Goal: Transaction & Acquisition: Download file/media

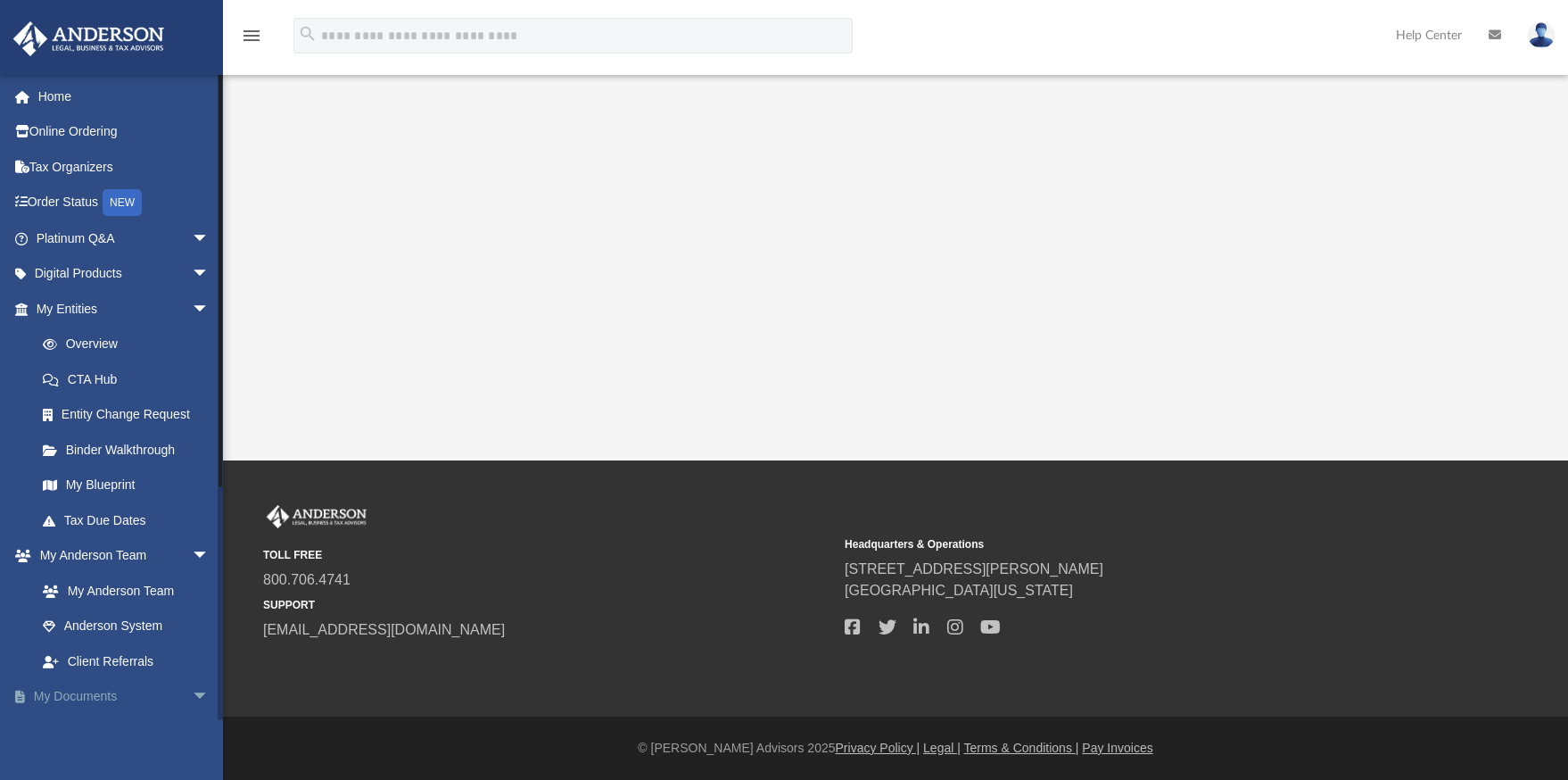
click at [86, 695] on link "My Documents arrow_drop_down" at bounding box center [124, 697] width 224 height 36
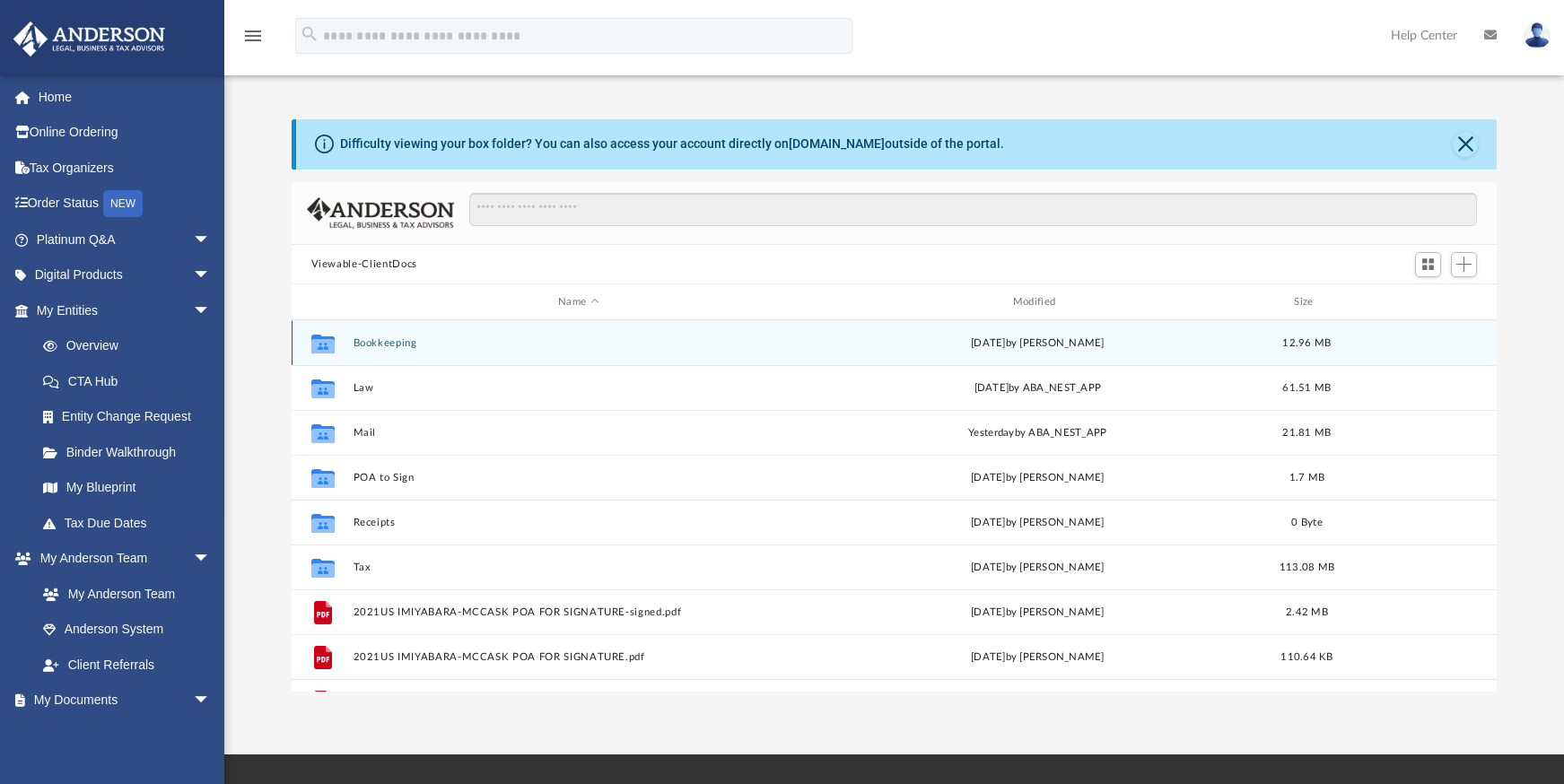
scroll to position [394, 1191]
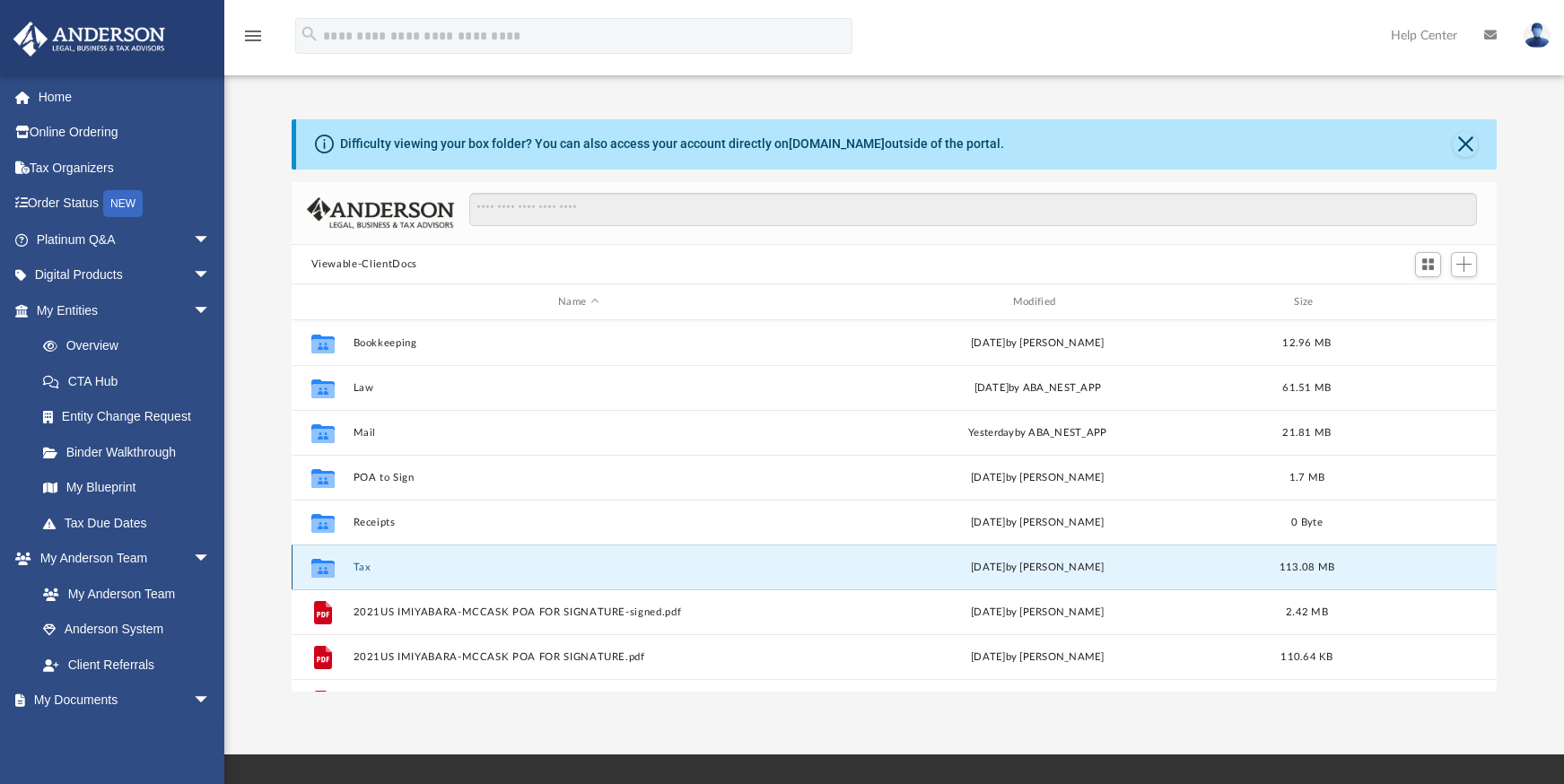
click at [356, 567] on button "Tax" at bounding box center [578, 567] width 452 height 11
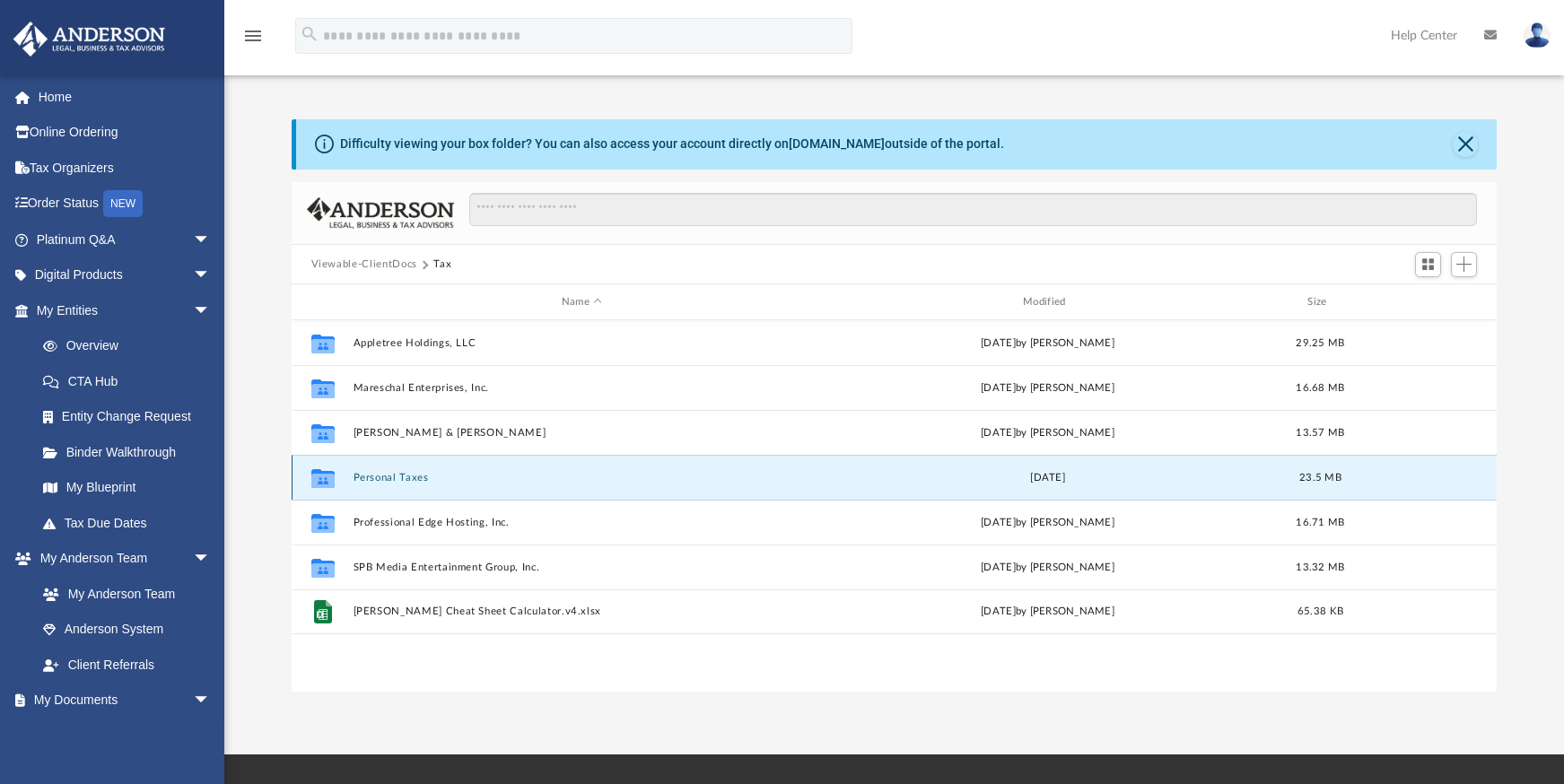
click at [390, 472] on button "Personal Taxes" at bounding box center [581, 477] width 457 height 11
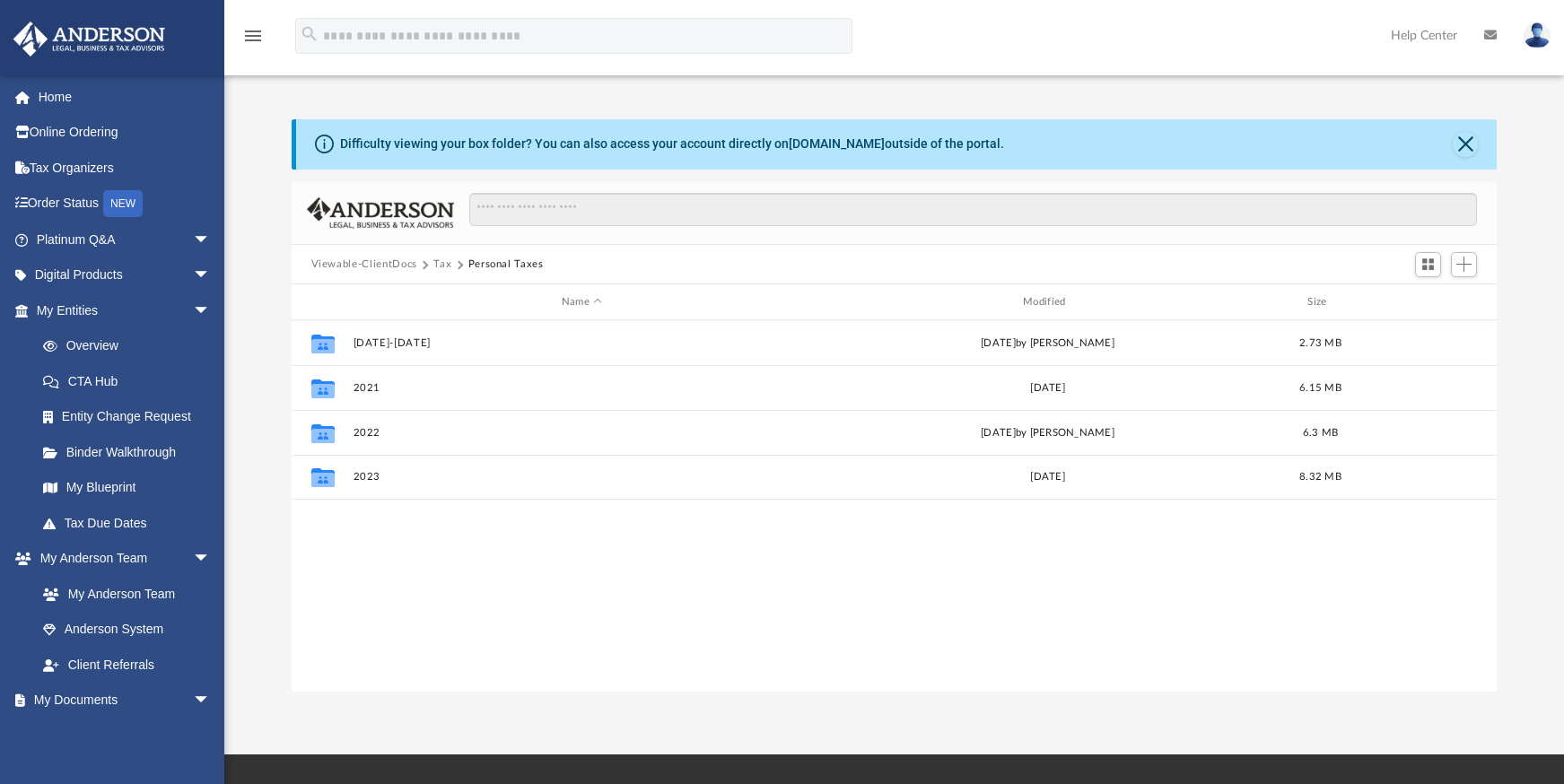
click at [444, 259] on button "Tax" at bounding box center [442, 264] width 18 height 16
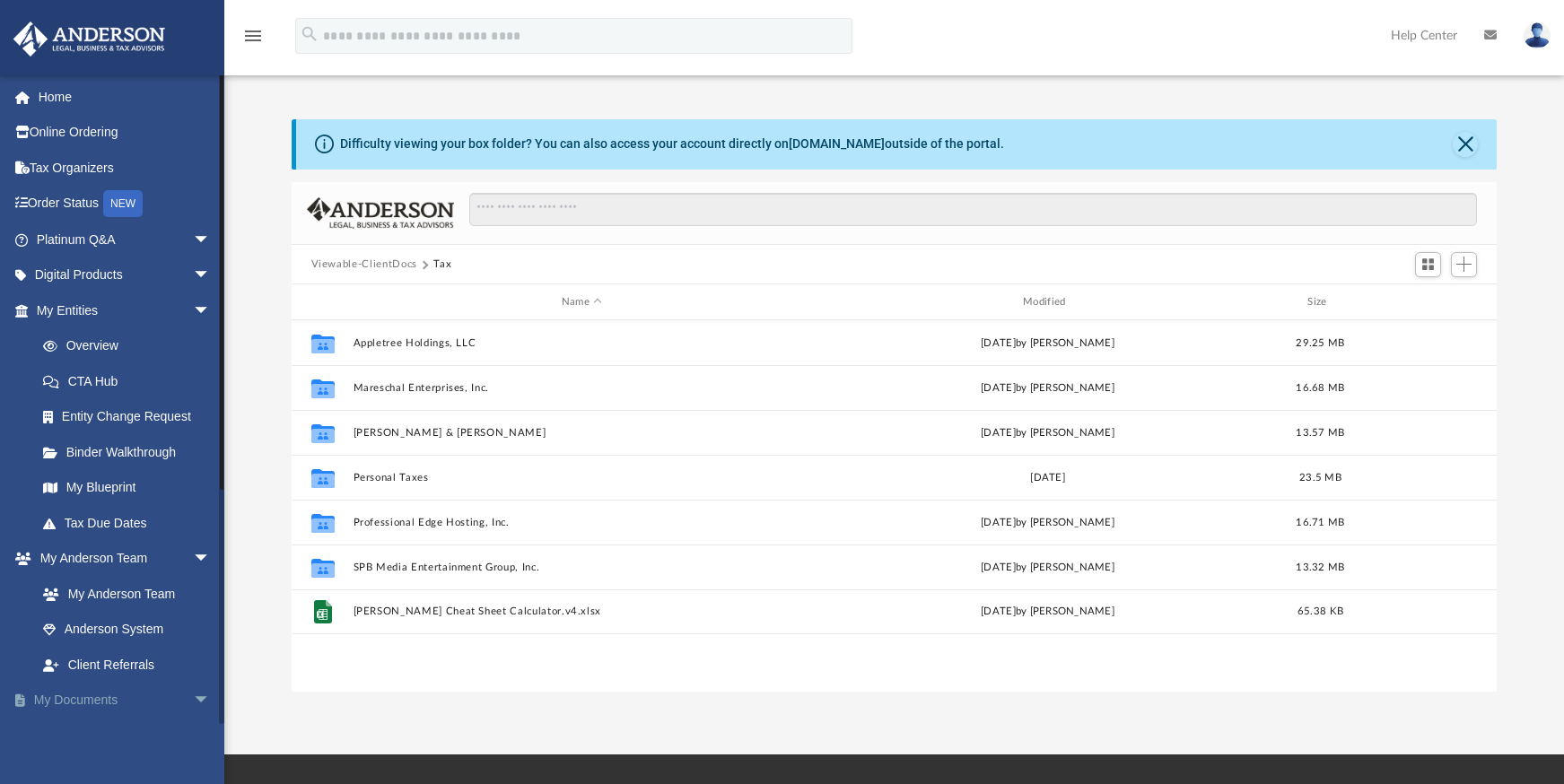
click at [193, 699] on span "arrow_drop_down" at bounding box center [211, 700] width 36 height 37
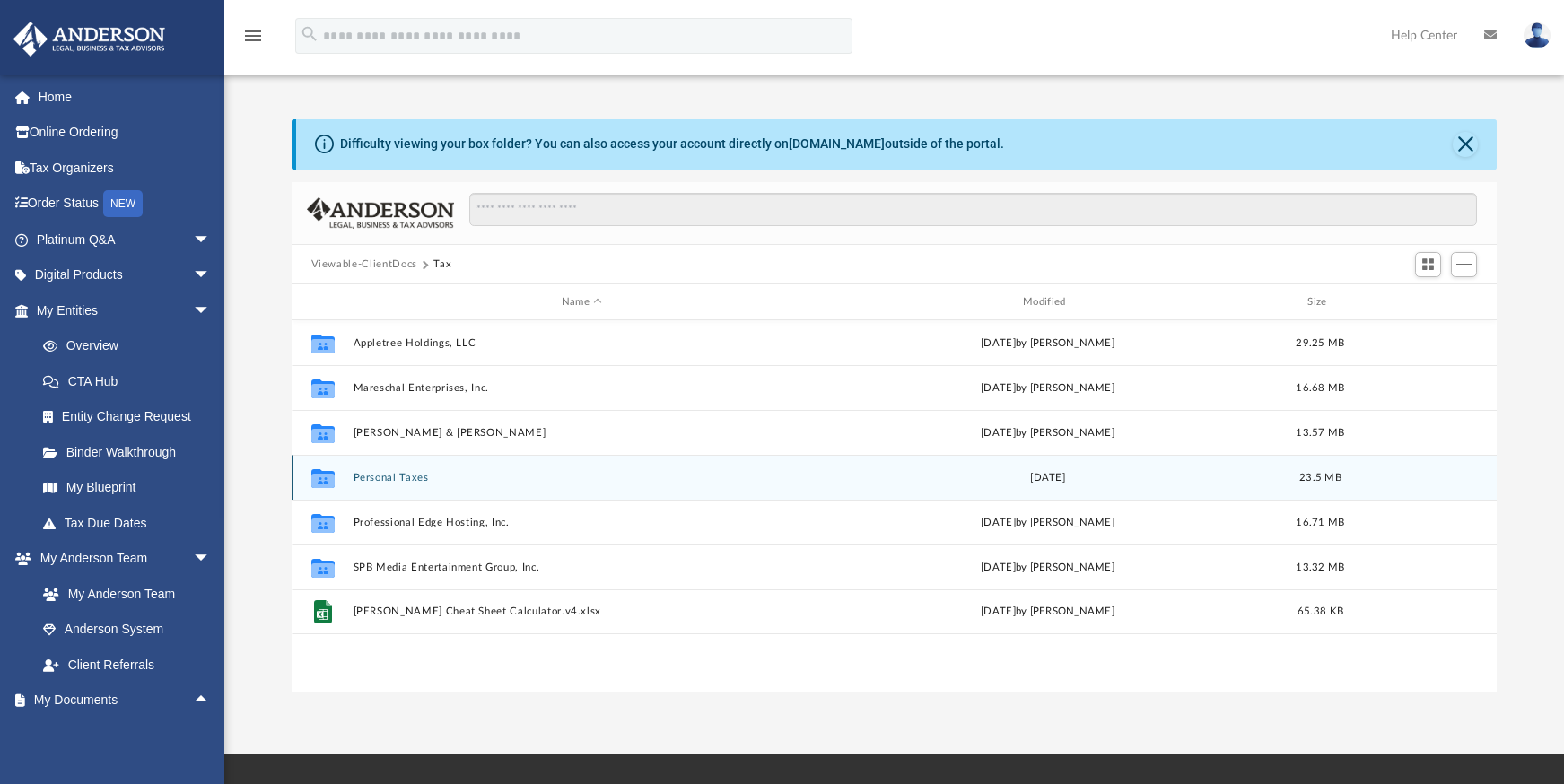
click at [394, 473] on button "Personal Taxes" at bounding box center [581, 477] width 457 height 11
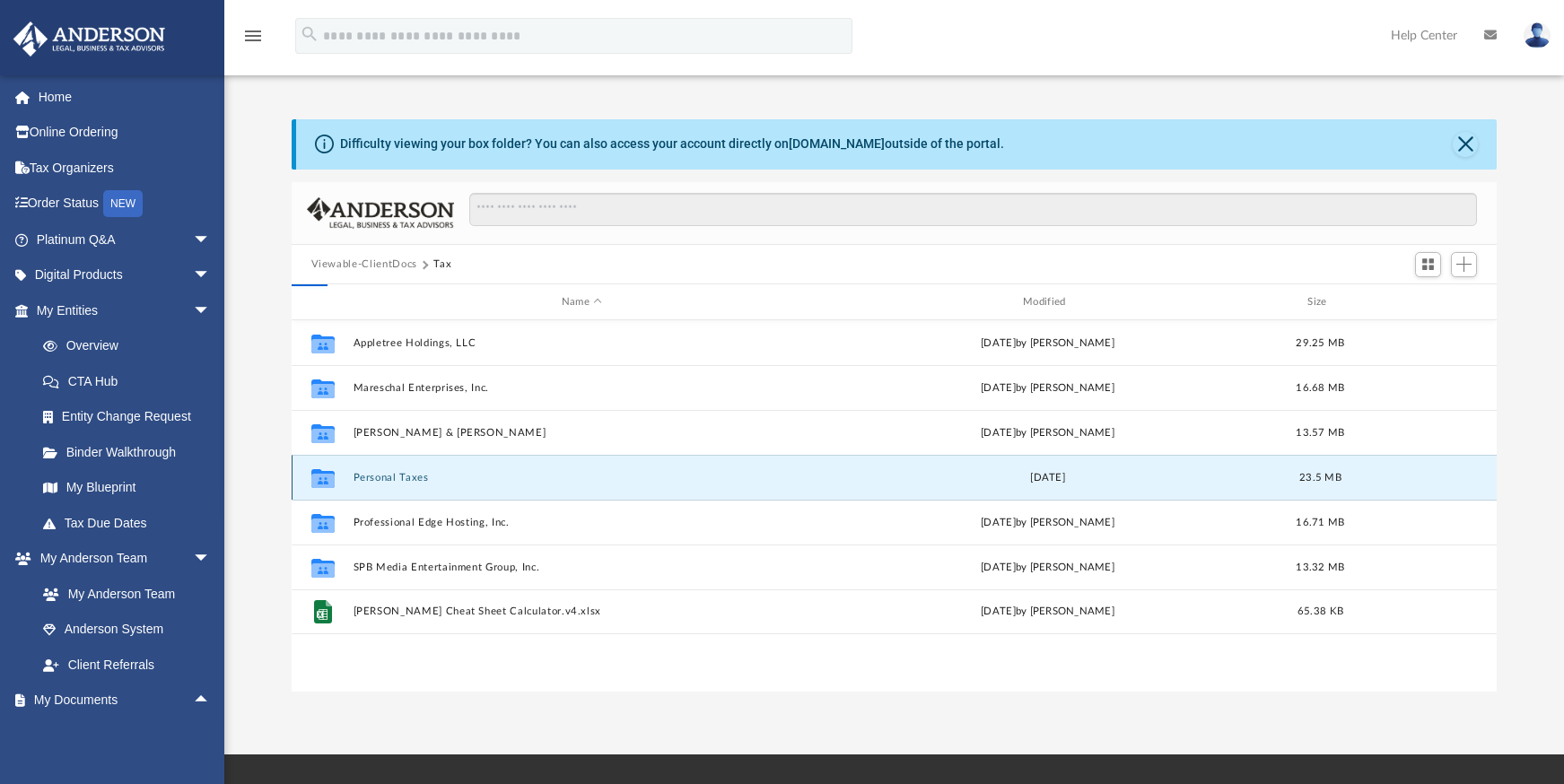
click at [394, 473] on button "Personal Taxes" at bounding box center [581, 477] width 457 height 11
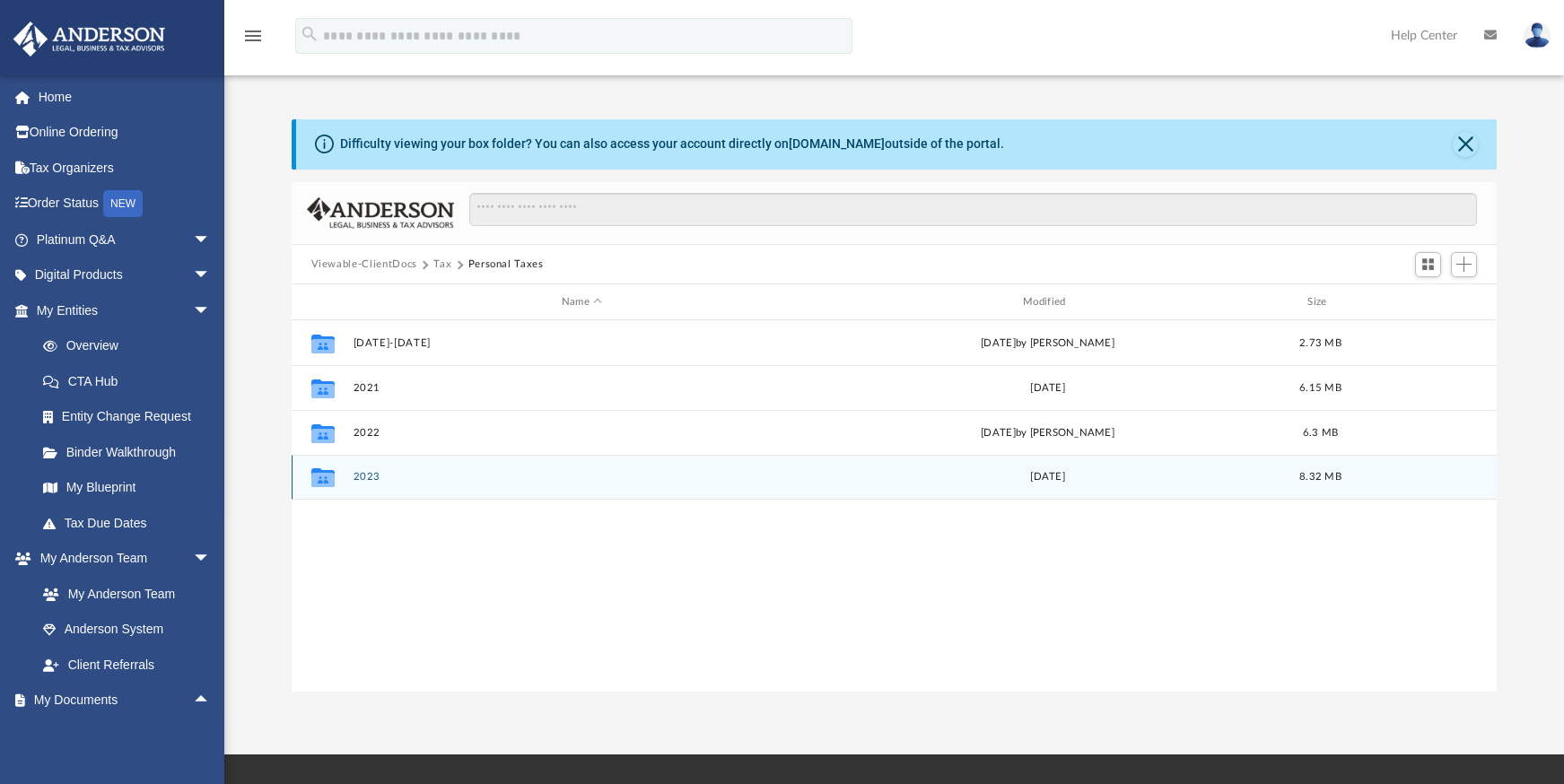
click at [361, 476] on button "2023" at bounding box center [581, 477] width 457 height 11
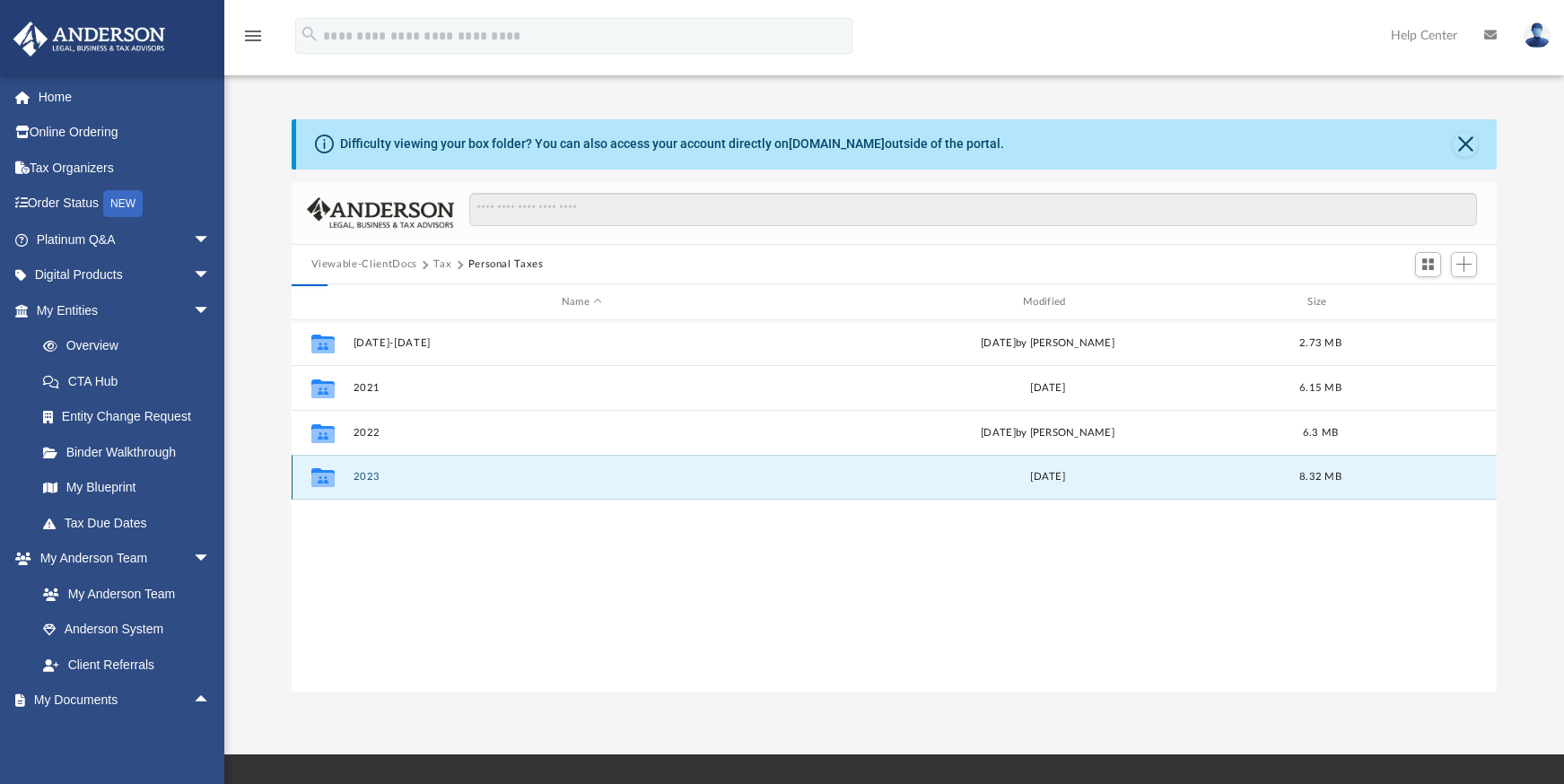
click at [361, 476] on button "2023" at bounding box center [581, 477] width 457 height 11
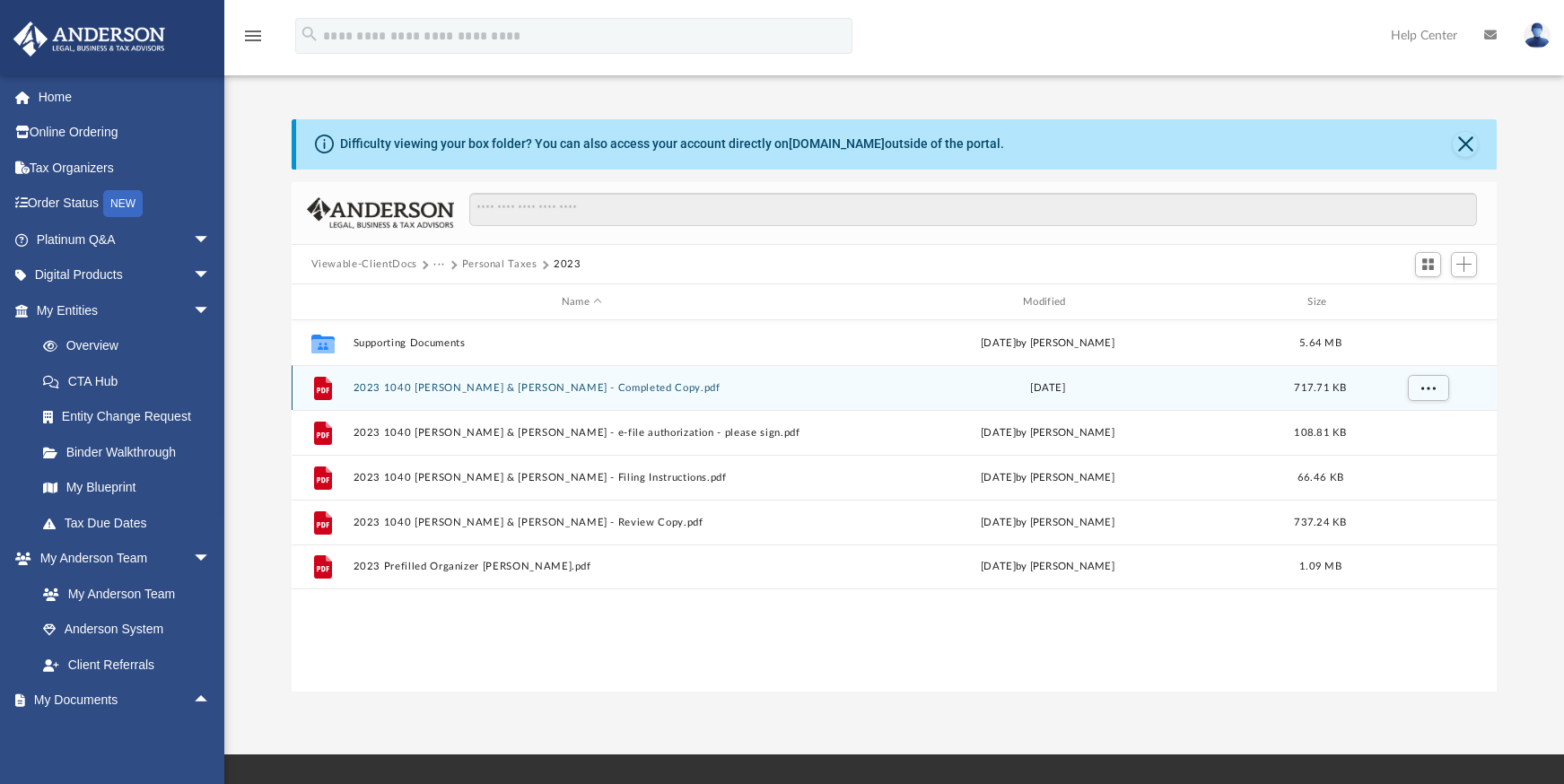
click at [619, 391] on button "2023 1040 [PERSON_NAME] & [PERSON_NAME] - Completed Copy.pdf" at bounding box center [581, 388] width 457 height 11
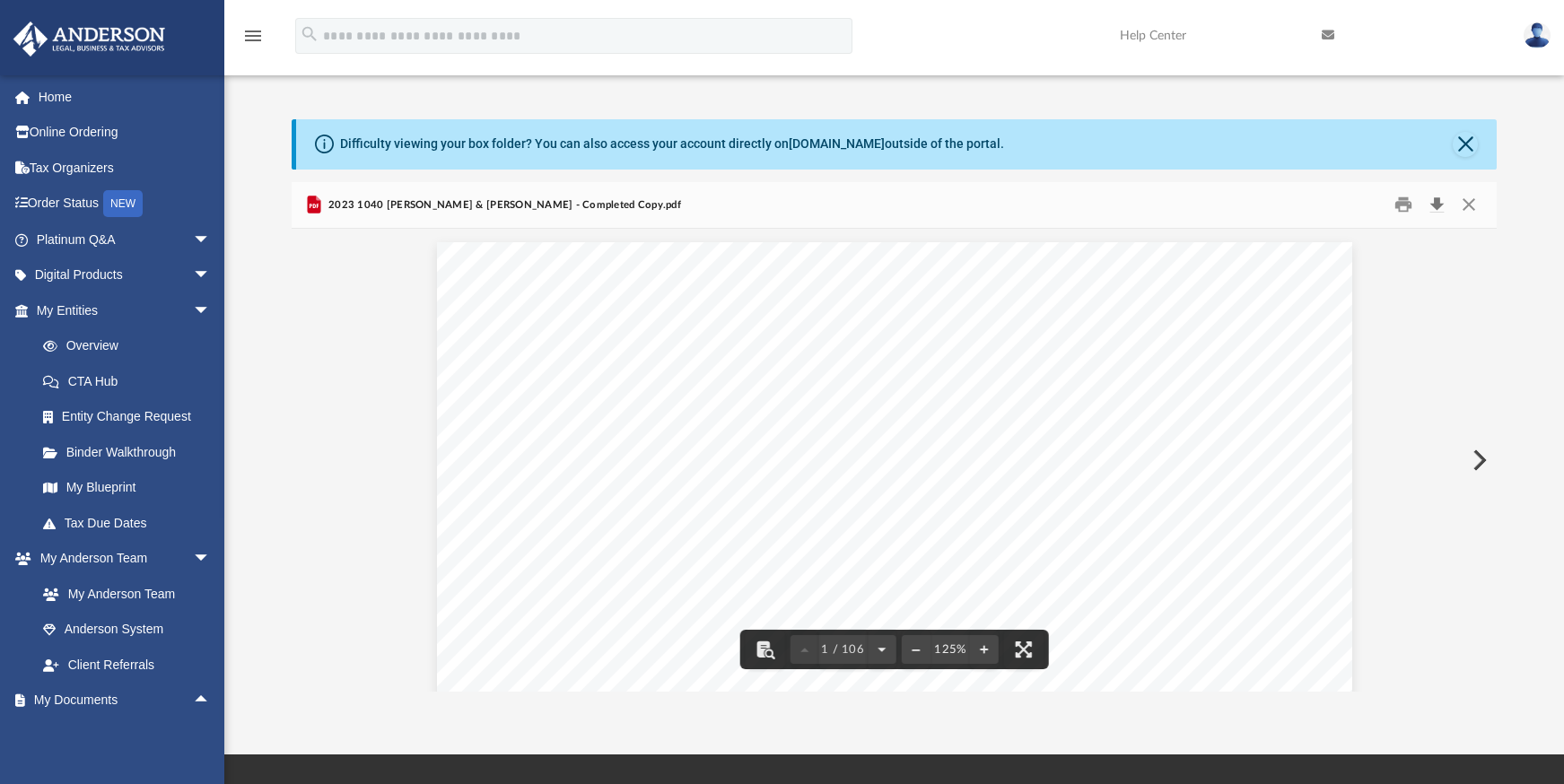
click at [1442, 207] on button "Download" at bounding box center [1437, 204] width 32 height 28
click at [88, 696] on link "My Documents arrow_drop_up" at bounding box center [125, 700] width 225 height 36
click at [1467, 147] on button "Close" at bounding box center [1465, 144] width 25 height 25
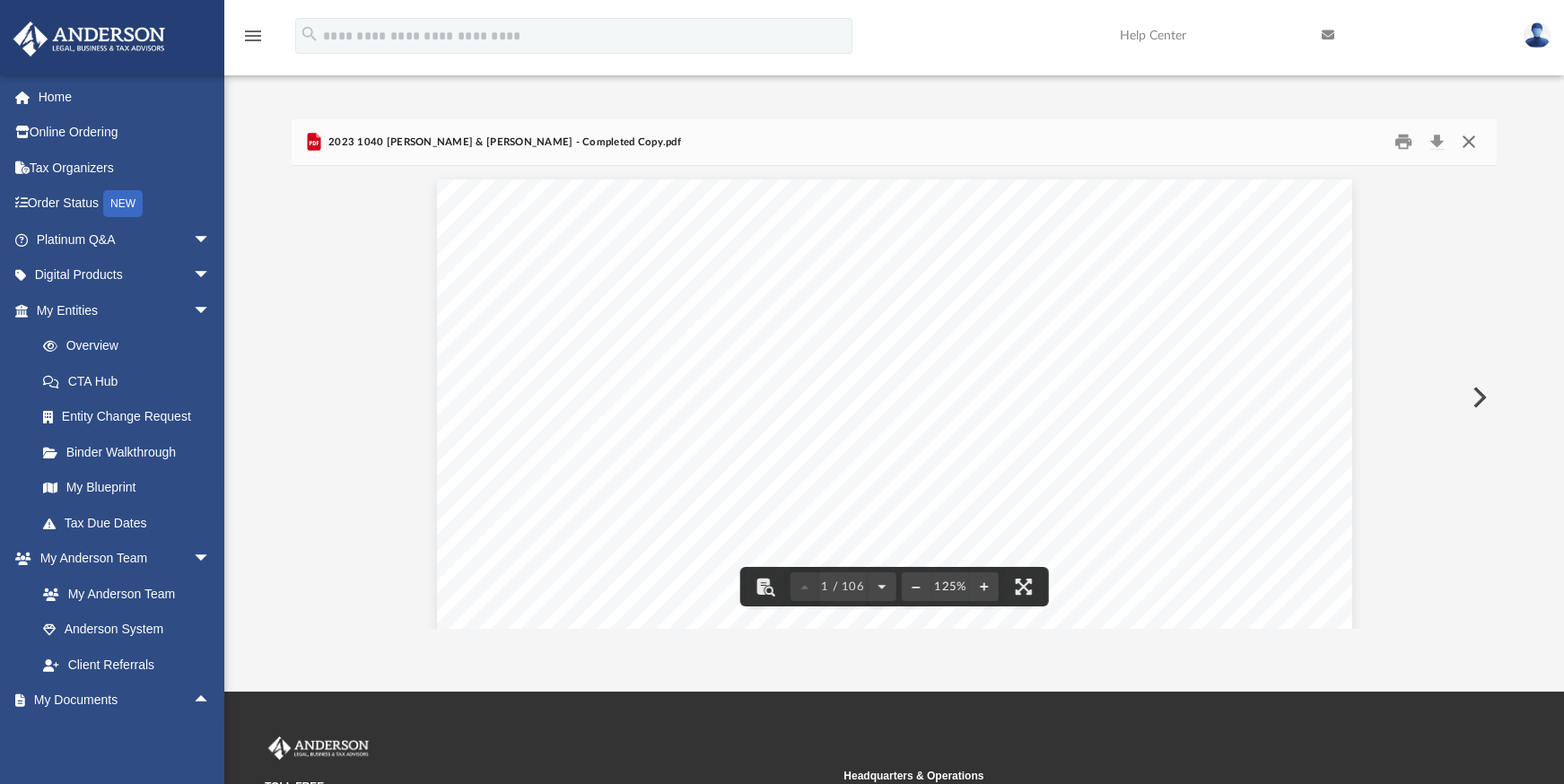
click at [1466, 139] on button "Close" at bounding box center [1469, 142] width 32 height 28
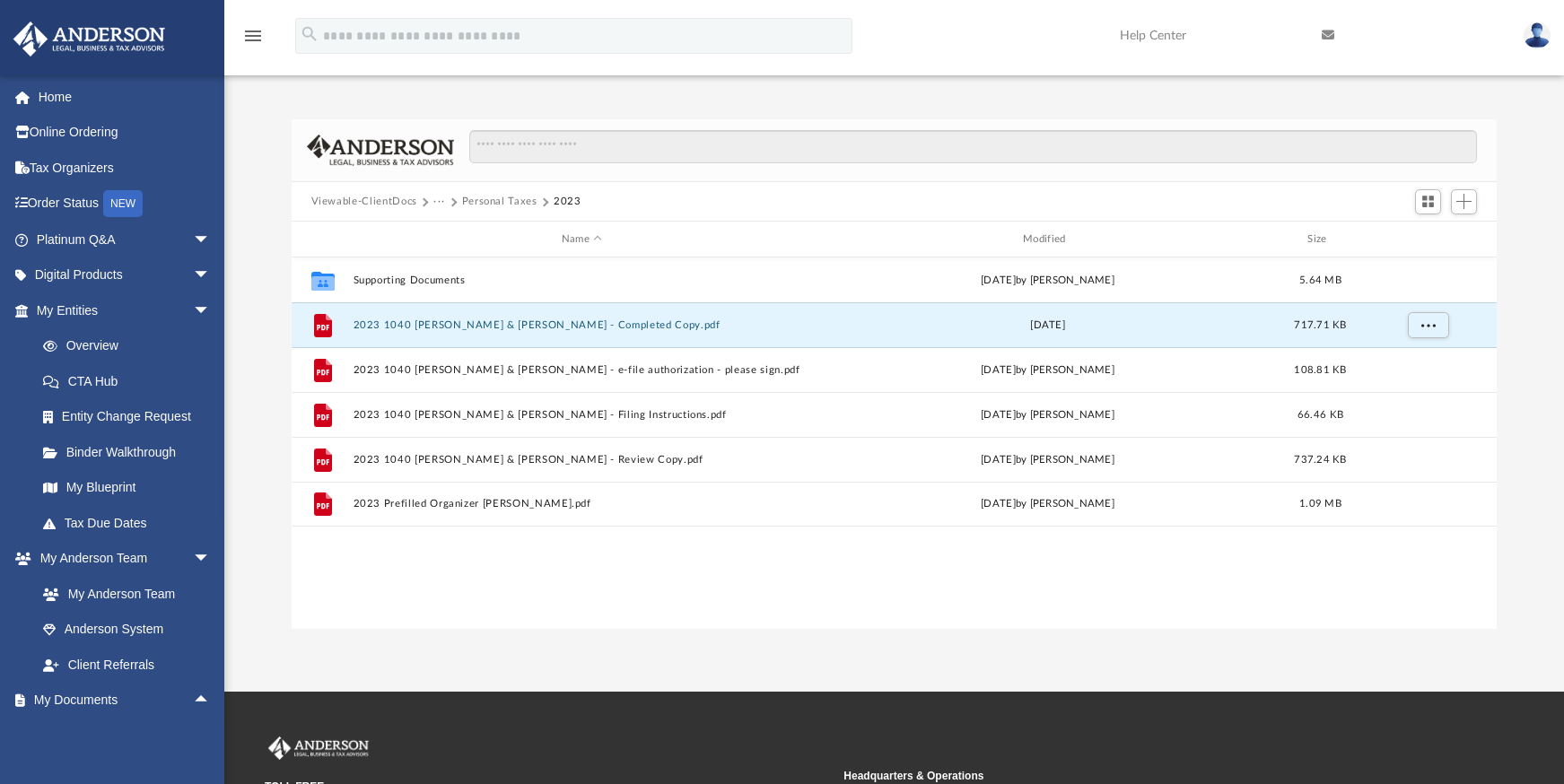
click at [501, 195] on button "Personal Taxes" at bounding box center [499, 201] width 75 height 16
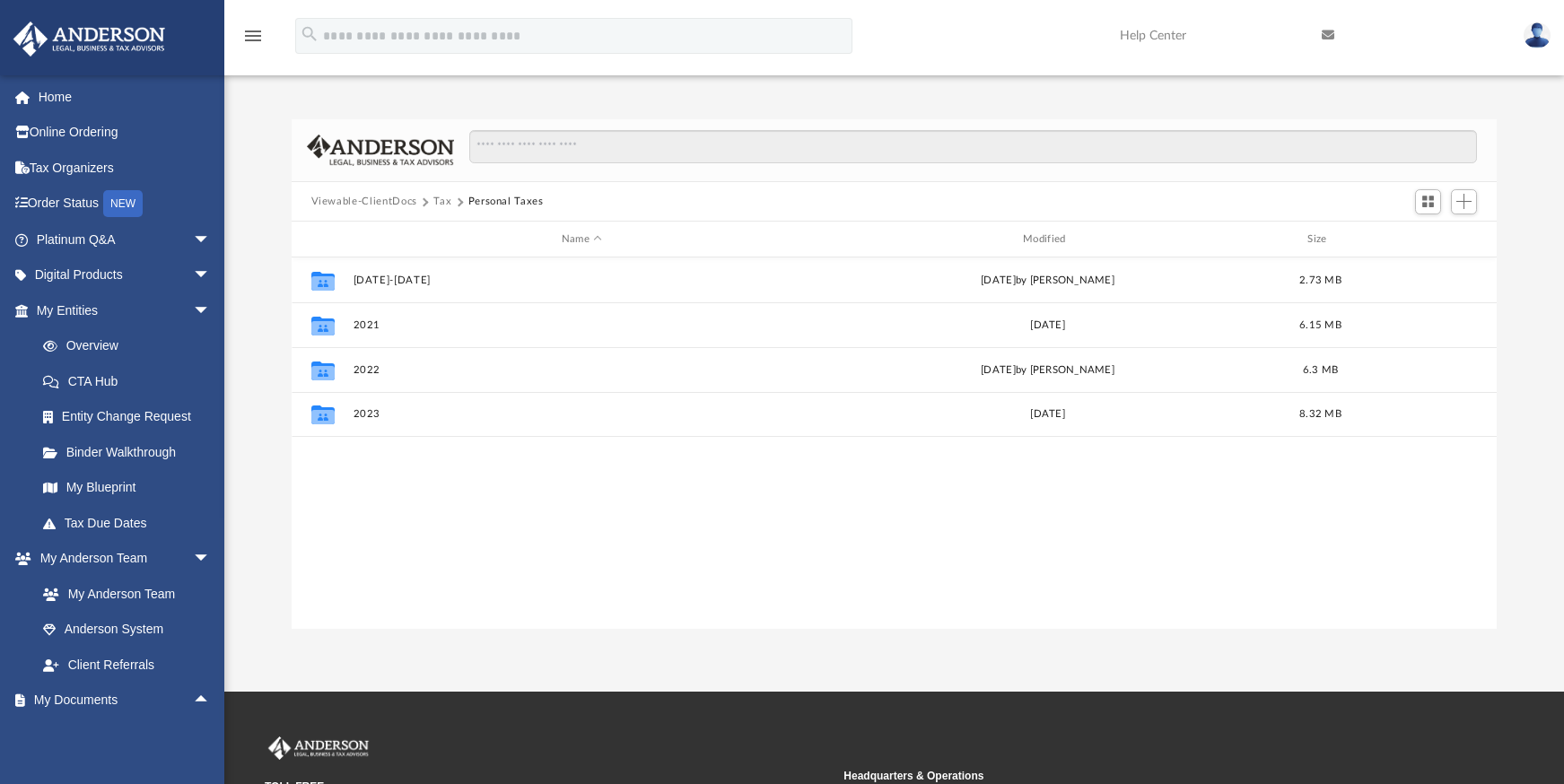
click at [434, 199] on button "Tax" at bounding box center [442, 201] width 18 height 16
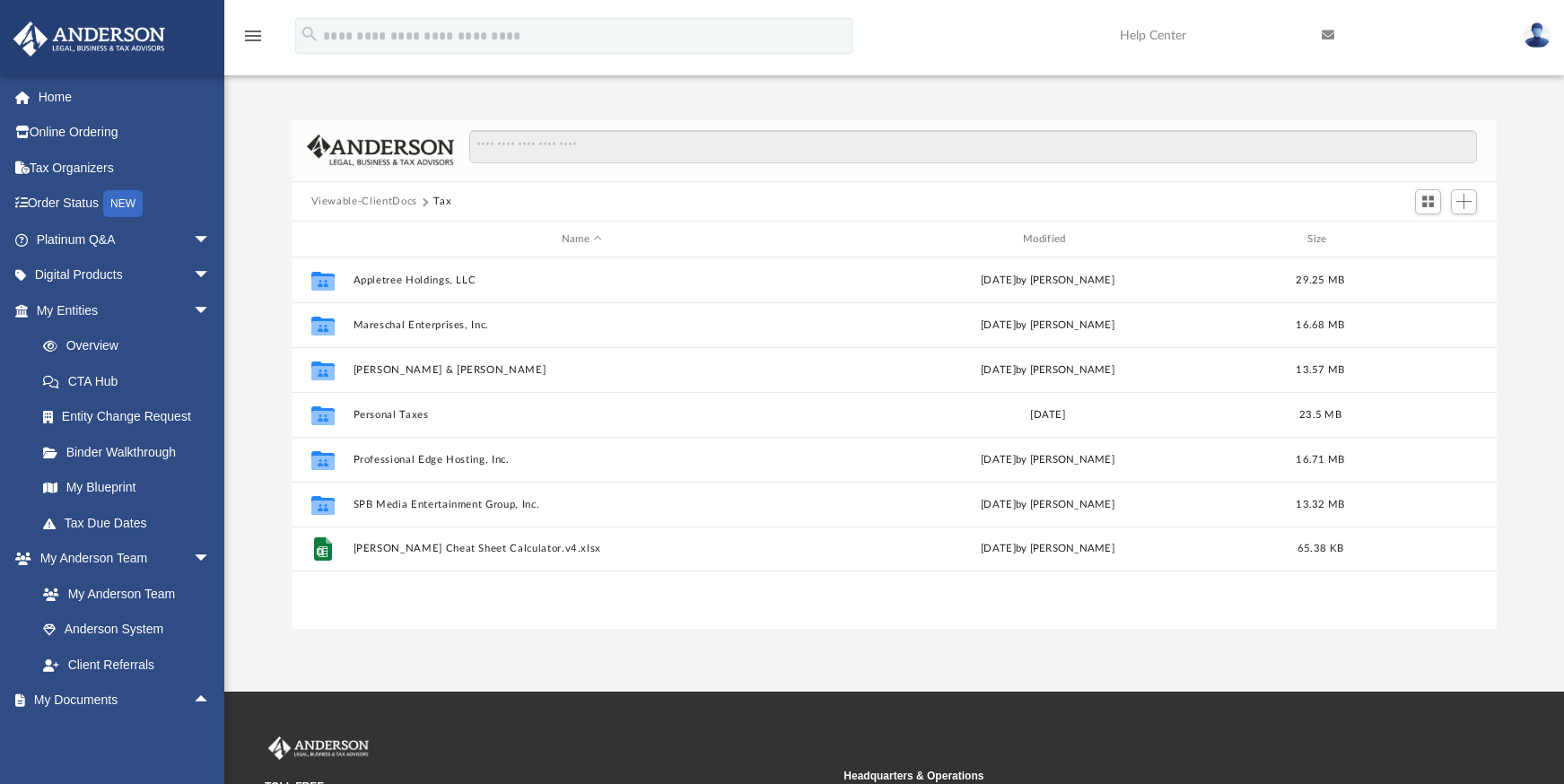
click at [455, 593] on div "Collaborated Folder Appletree Holdings, LLC [DATE] by [PERSON_NAME] 29.25 MB Co…" at bounding box center [895, 443] width 1207 height 372
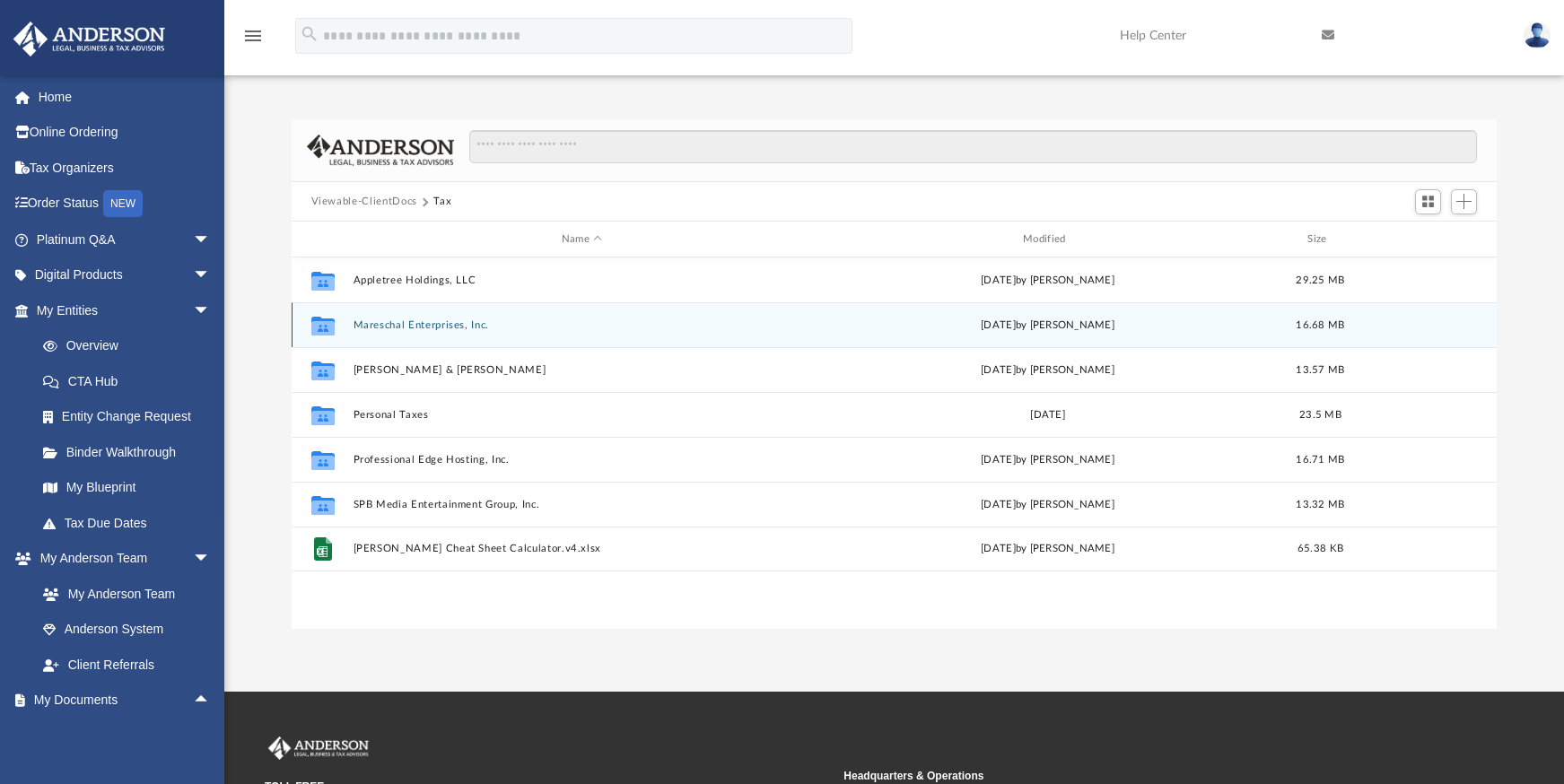
click at [378, 321] on button "Mareschal Enterprises, Inc." at bounding box center [581, 325] width 457 height 11
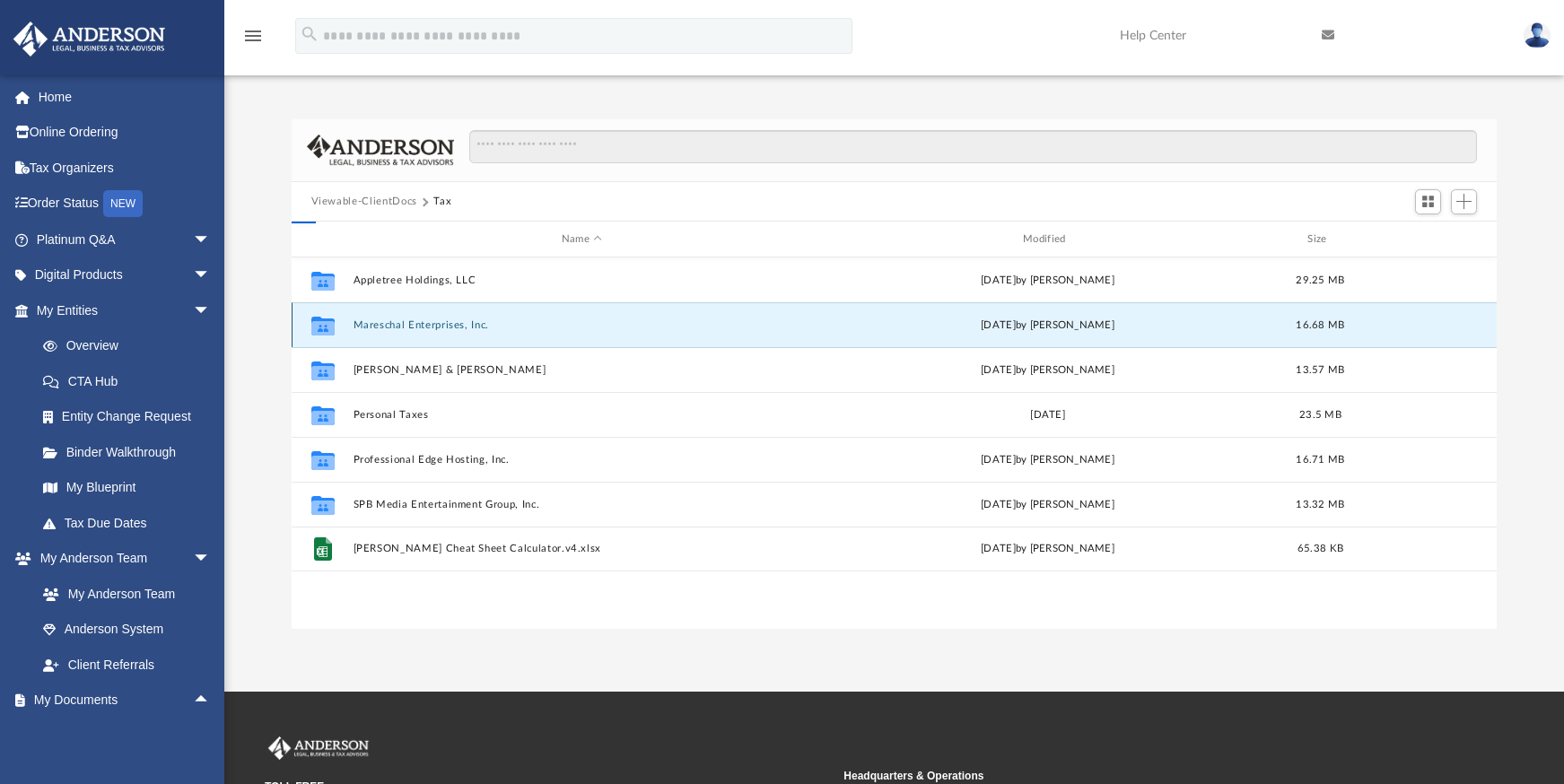
click at [378, 321] on button "Mareschal Enterprises, Inc." at bounding box center [581, 325] width 457 height 11
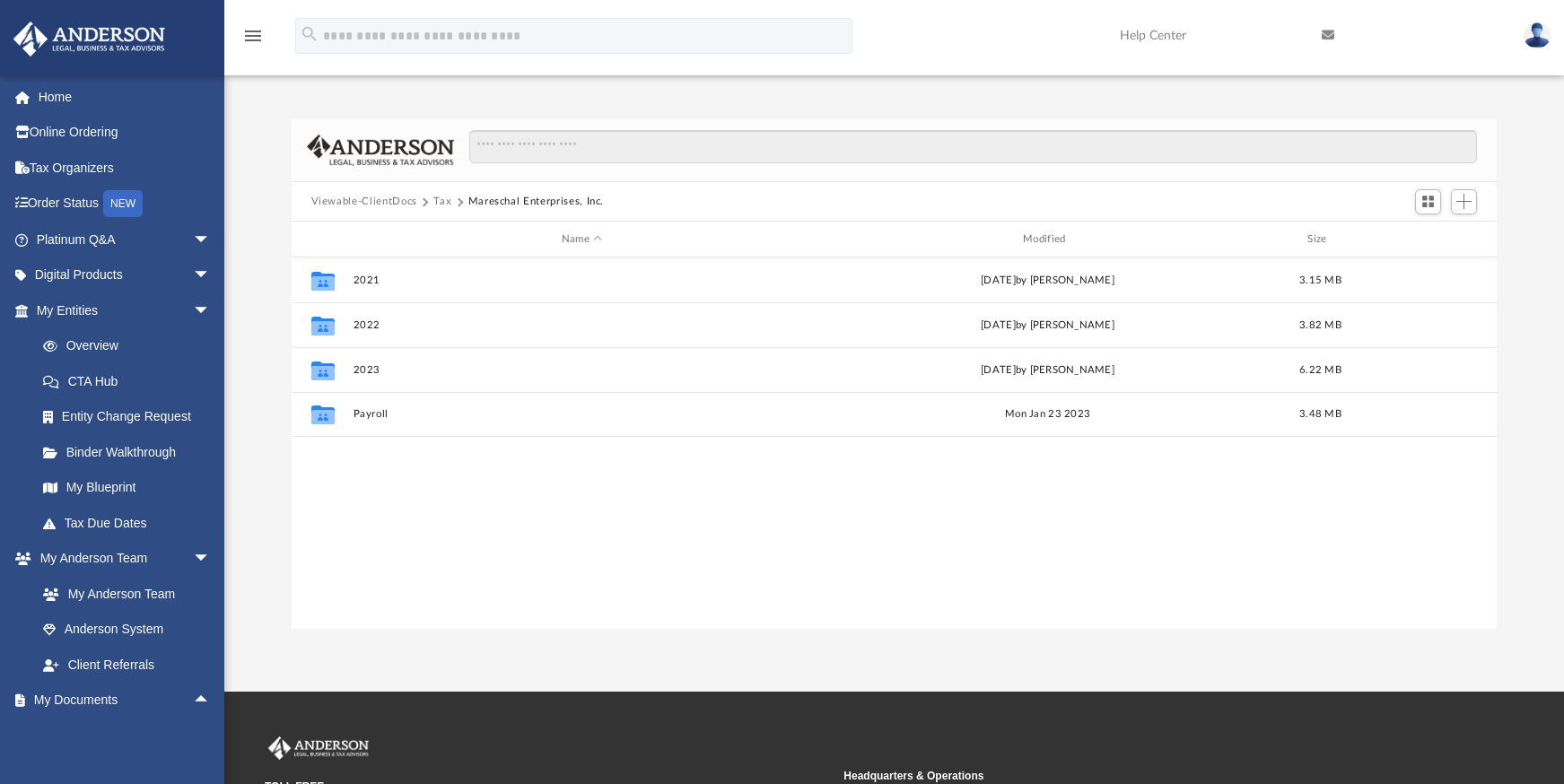
click at [434, 200] on button "Tax" at bounding box center [442, 201] width 18 height 16
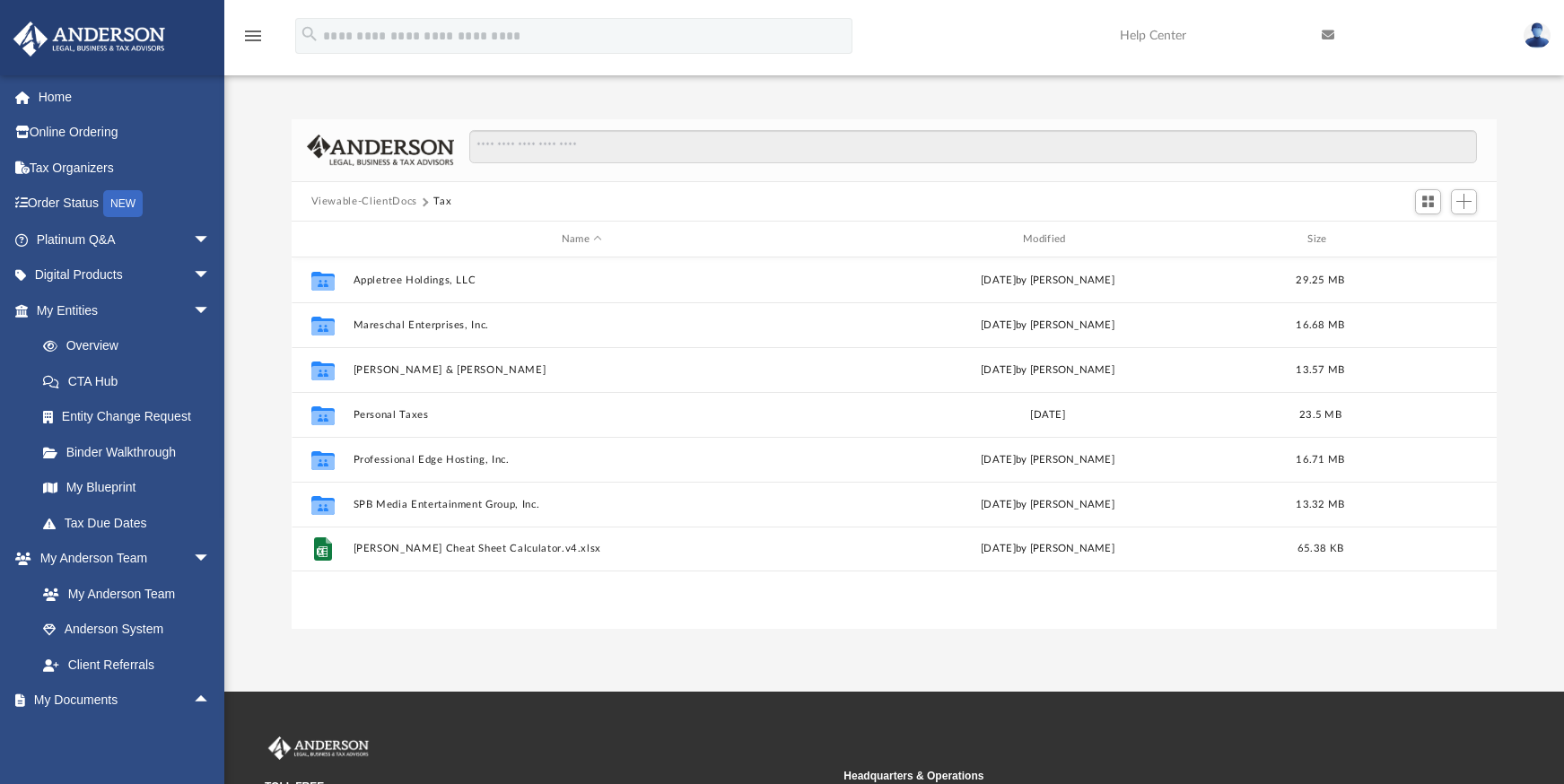
click at [389, 200] on button "Viewable-ClientDocs" at bounding box center [364, 201] width 106 height 16
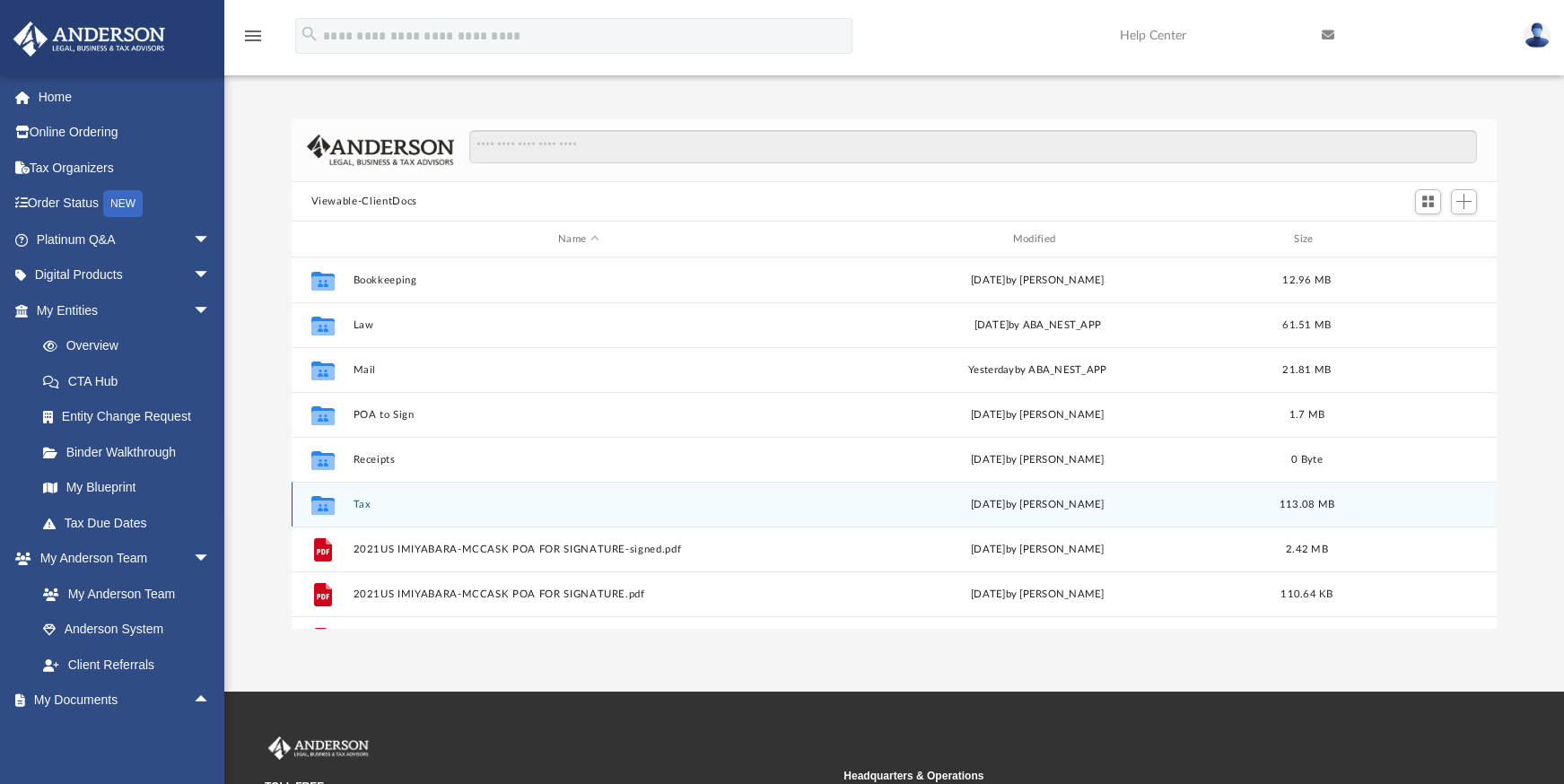
click at [356, 506] on button "Tax" at bounding box center [578, 505] width 452 height 11
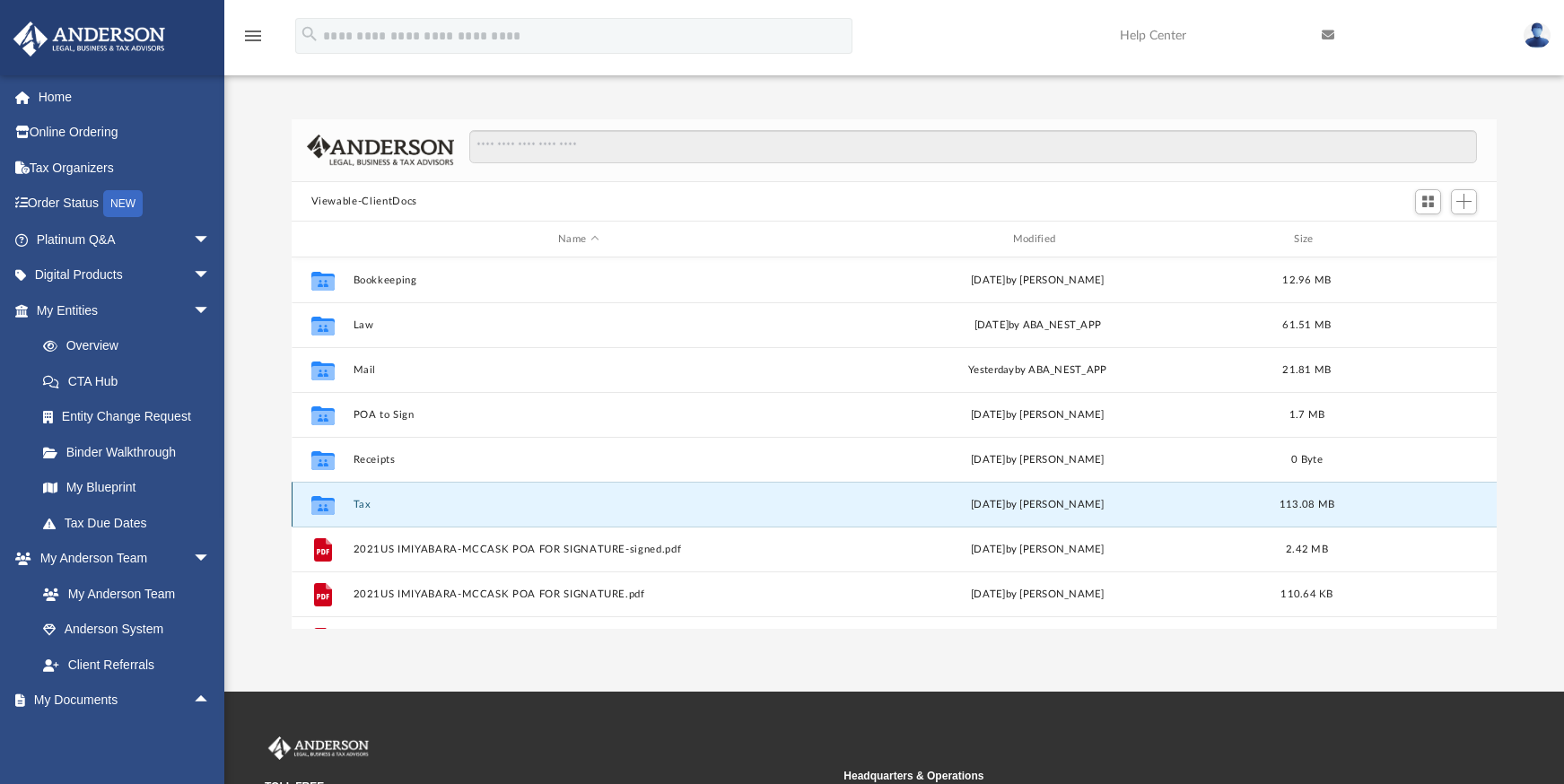
click at [356, 506] on button "Tax" at bounding box center [578, 505] width 452 height 11
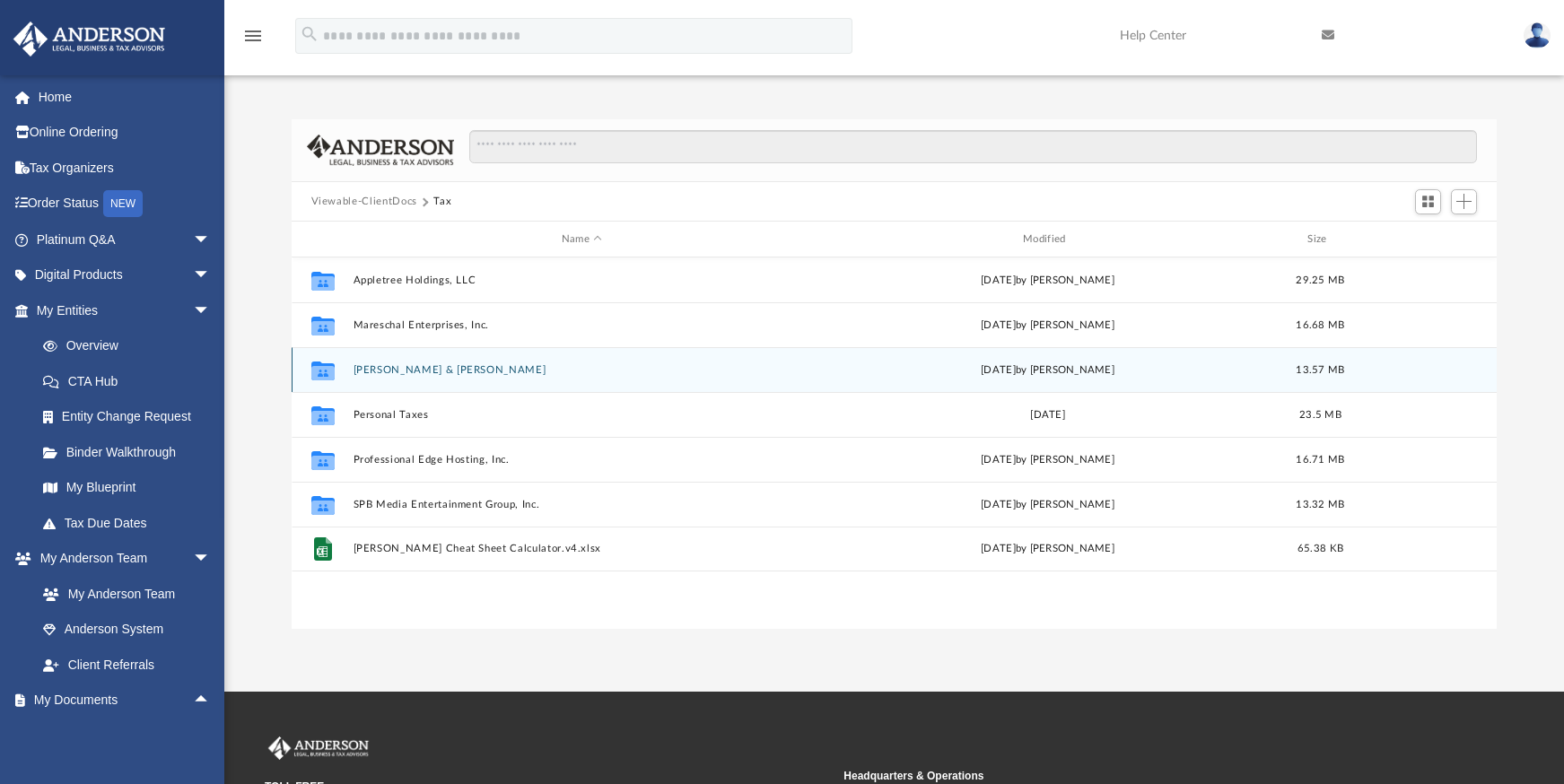
click at [478, 371] on button "[PERSON_NAME] & [PERSON_NAME]" at bounding box center [581, 370] width 457 height 11
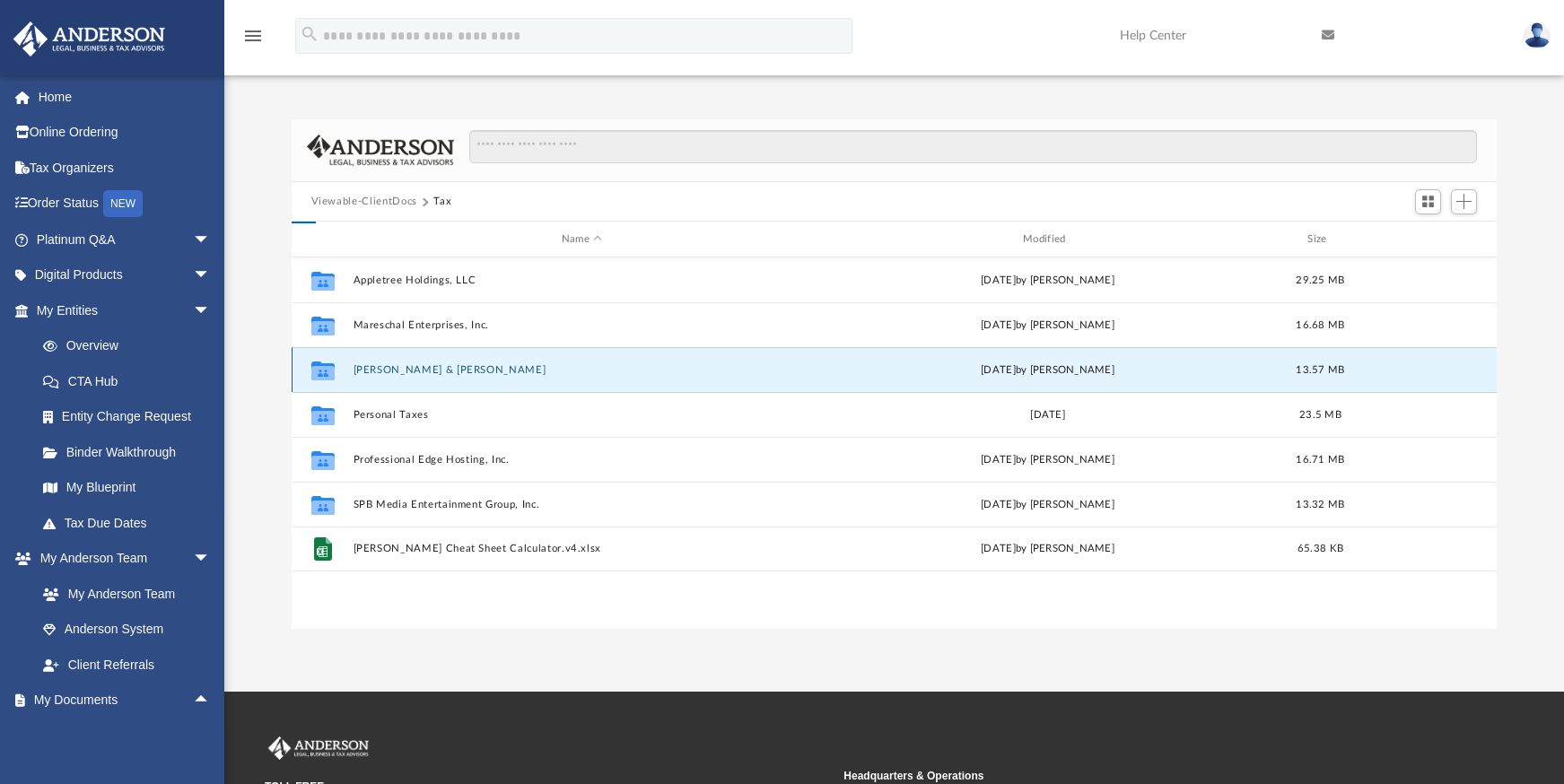
click at [478, 371] on button "[PERSON_NAME] & [PERSON_NAME]" at bounding box center [581, 370] width 457 height 11
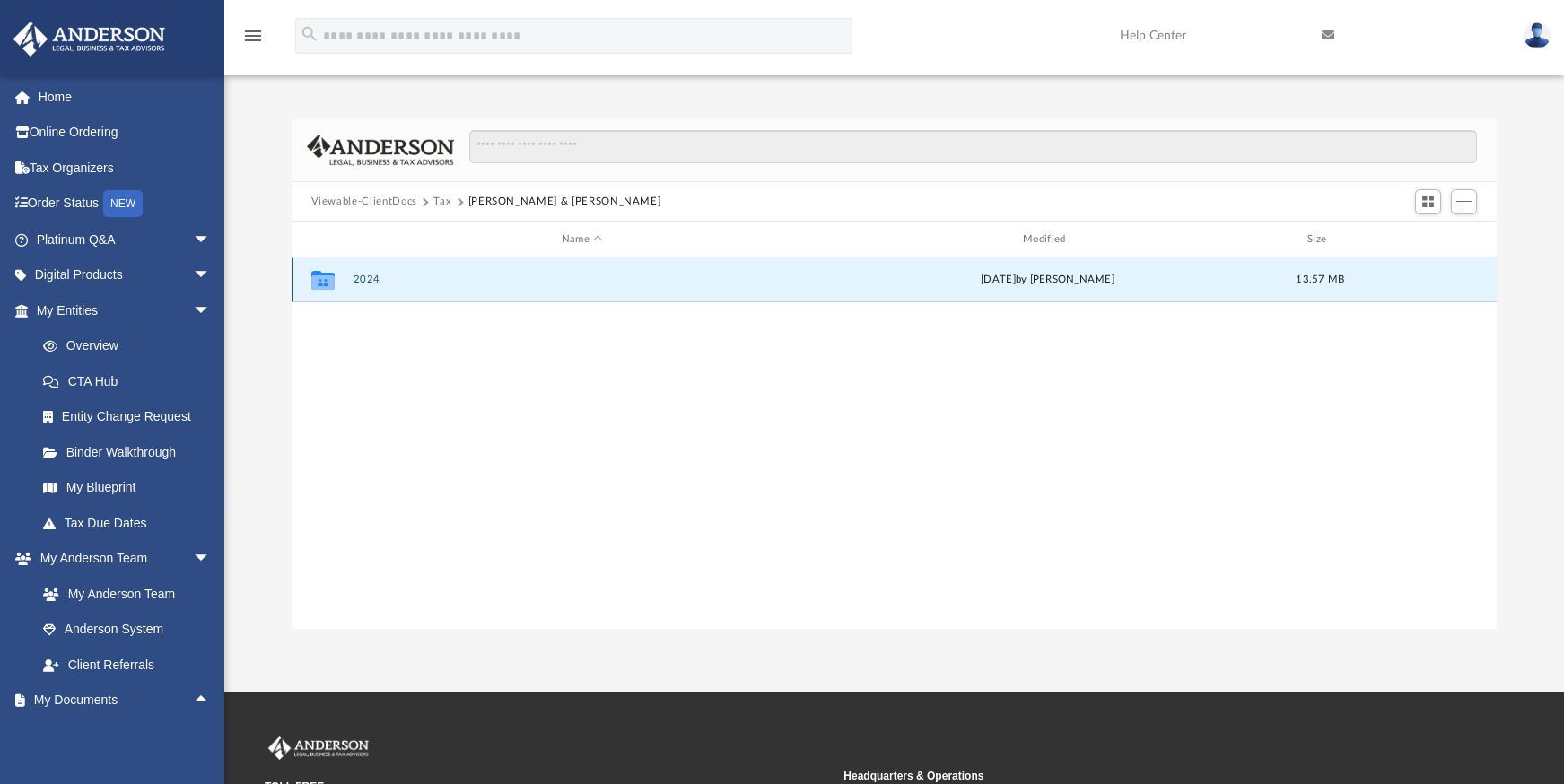
click at [364, 275] on button "2024" at bounding box center [581, 280] width 457 height 11
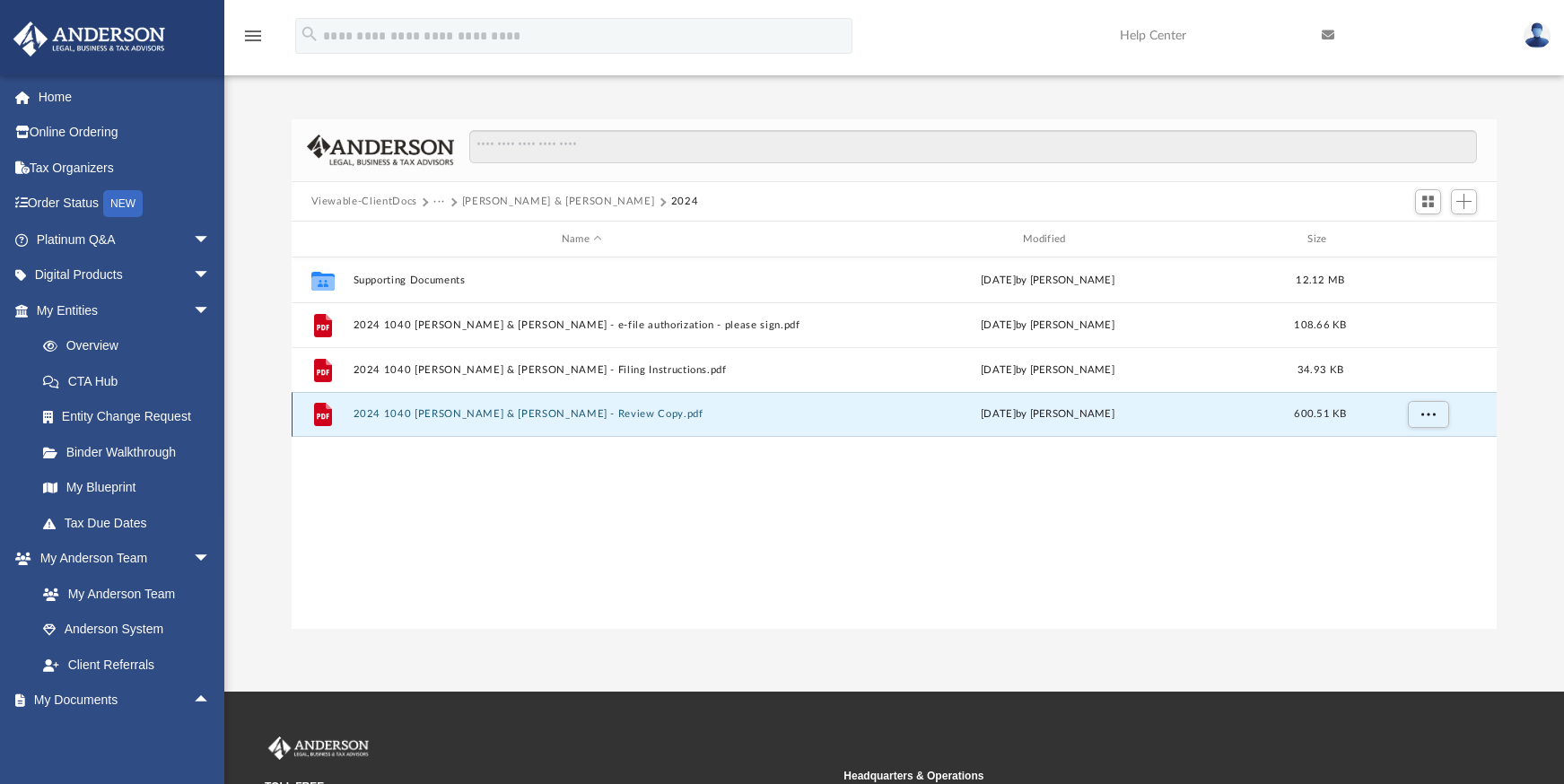
click at [660, 416] on button "2024 1040 [PERSON_NAME] & [PERSON_NAME] - Review Copy.pdf" at bounding box center [581, 414] width 457 height 11
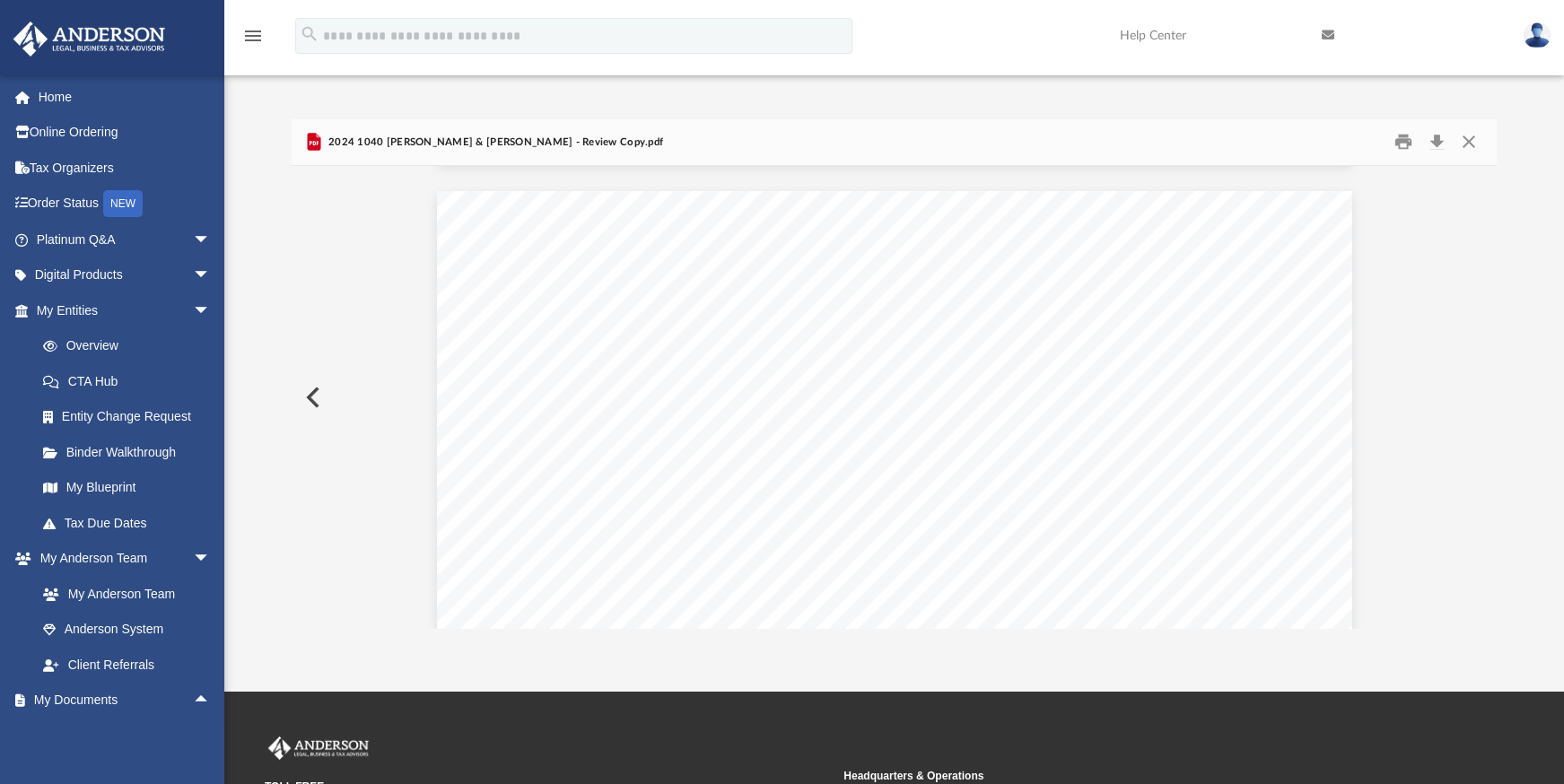
scroll to position [8611, 0]
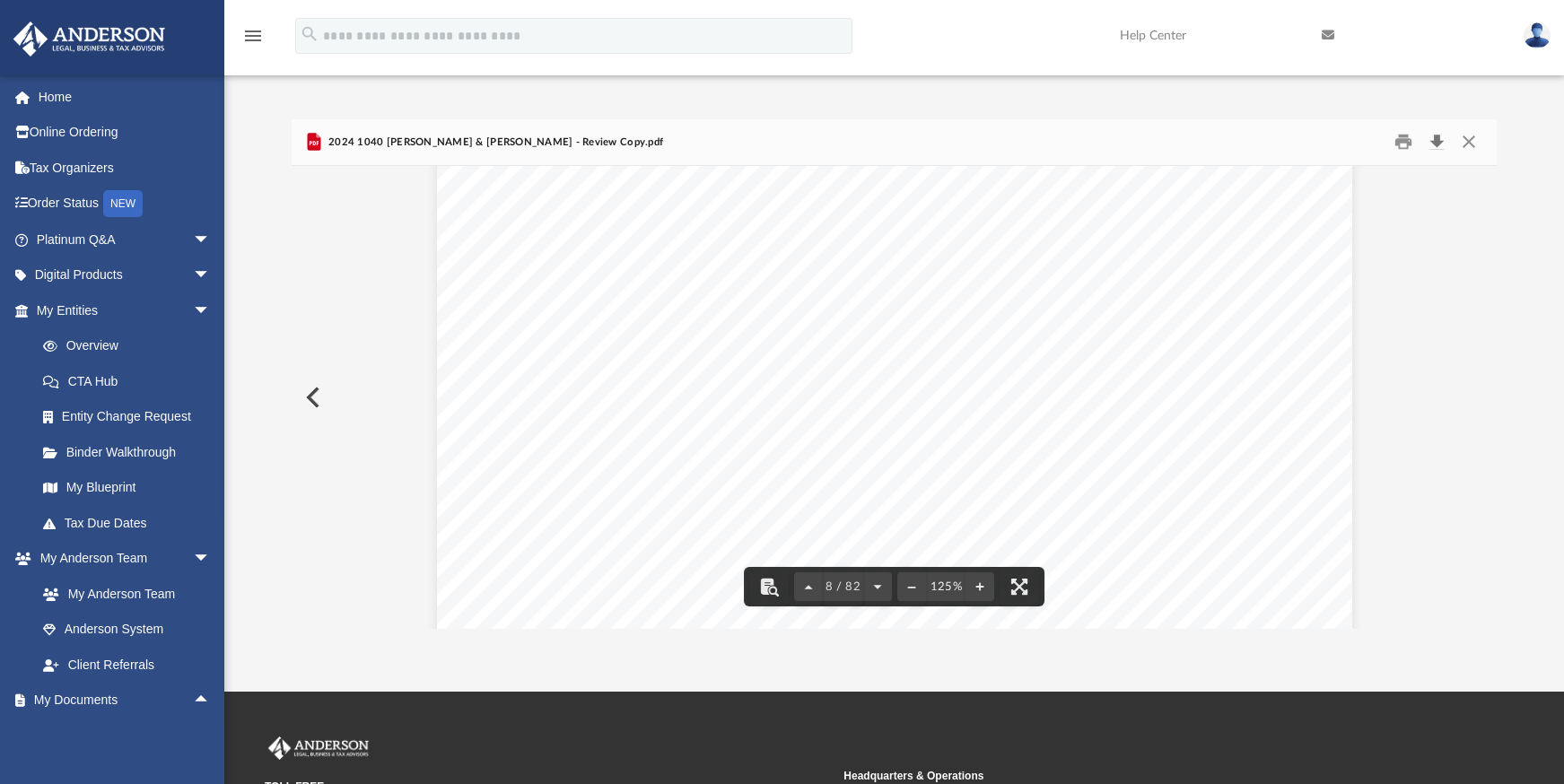
click at [1428, 138] on button "Download" at bounding box center [1437, 142] width 32 height 28
